Goal: Find specific fact: Find specific fact

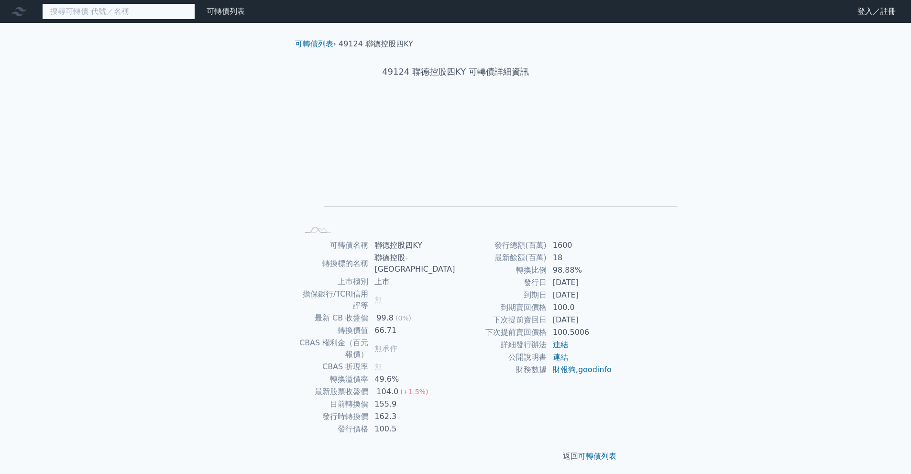
click at [195, 18] on input at bounding box center [118, 11] width 153 height 16
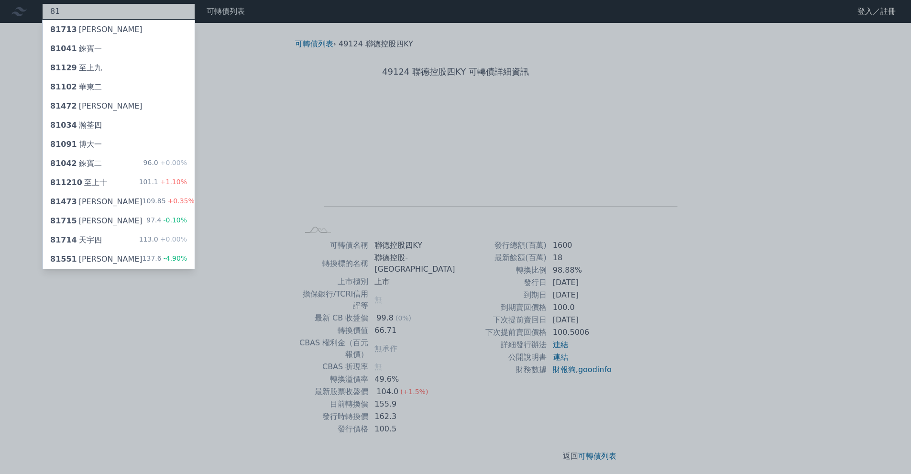
type input "8"
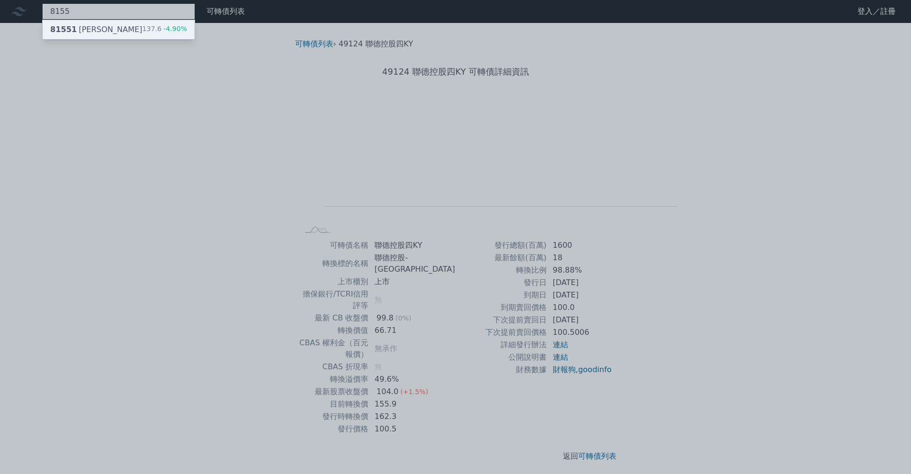
type input "8155"
click at [187, 32] on div "137.6 -4.90%" at bounding box center [164, 29] width 45 height 11
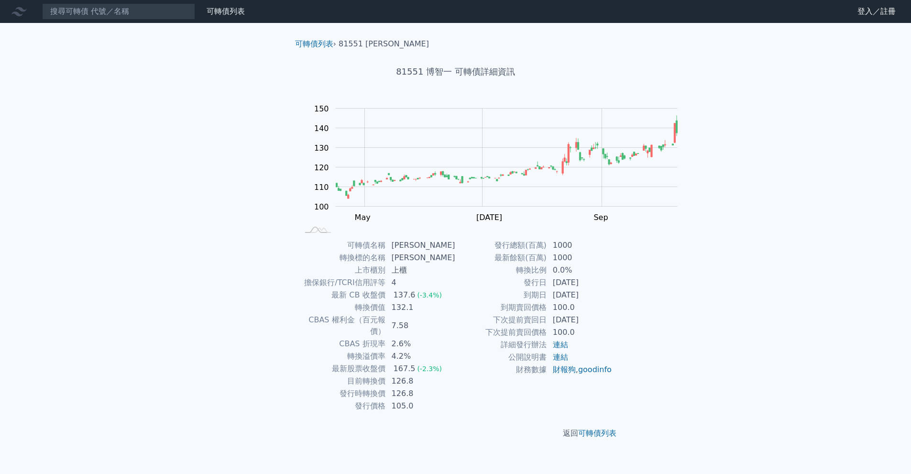
click at [144, 414] on div "可轉債列表 財務數據 可轉債列表 財務數據 登入／註冊 登入／註冊 可轉債列表 › 81551 博智一 81551 博智一 可轉債詳細資訊 Zoom Out …" at bounding box center [455, 237] width 911 height 474
click at [155, 19] on input at bounding box center [118, 11] width 153 height 16
type input "4968"
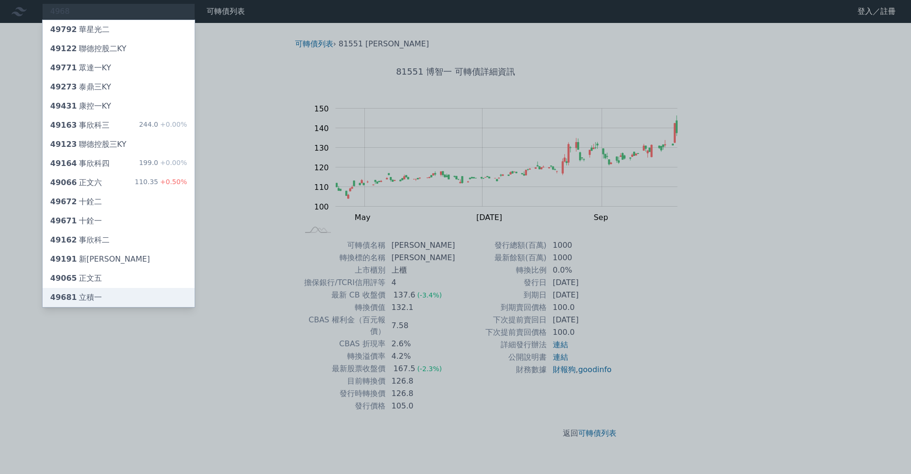
click at [193, 307] on div "49681 立積一" at bounding box center [119, 297] width 152 height 19
